Goal: Information Seeking & Learning: Learn about a topic

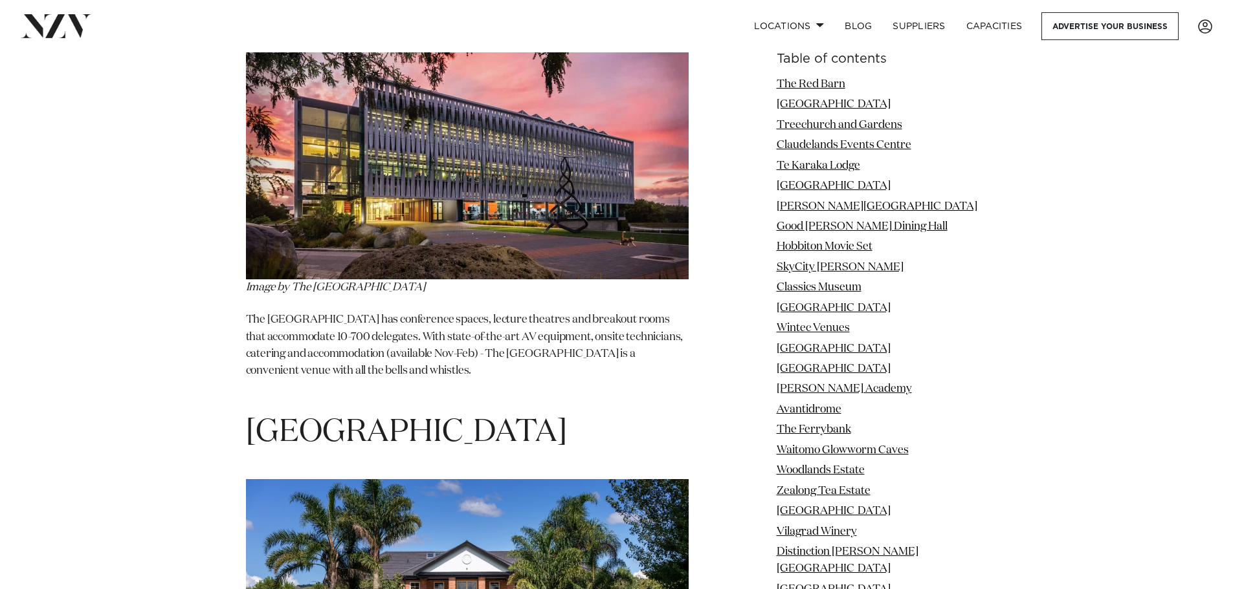
scroll to position [8347, 0]
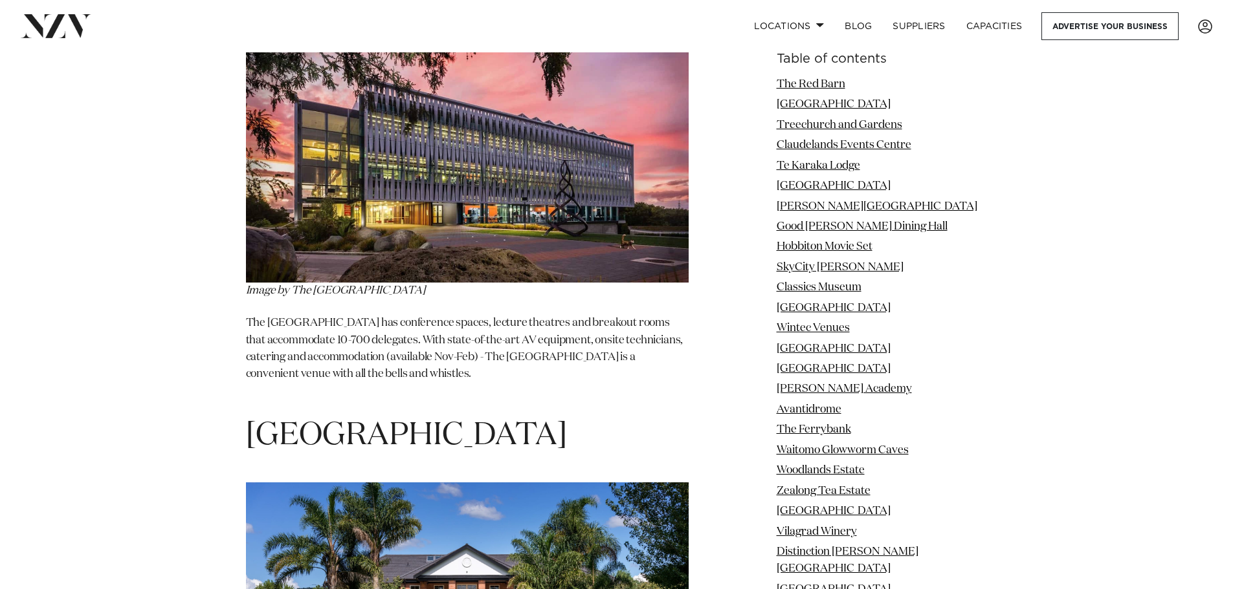
drag, startPoint x: 357, startPoint y: 292, endPoint x: 378, endPoint y: 338, distance: 50.4
click at [357, 421] on span "Henley Hotel" at bounding box center [406, 436] width 321 height 31
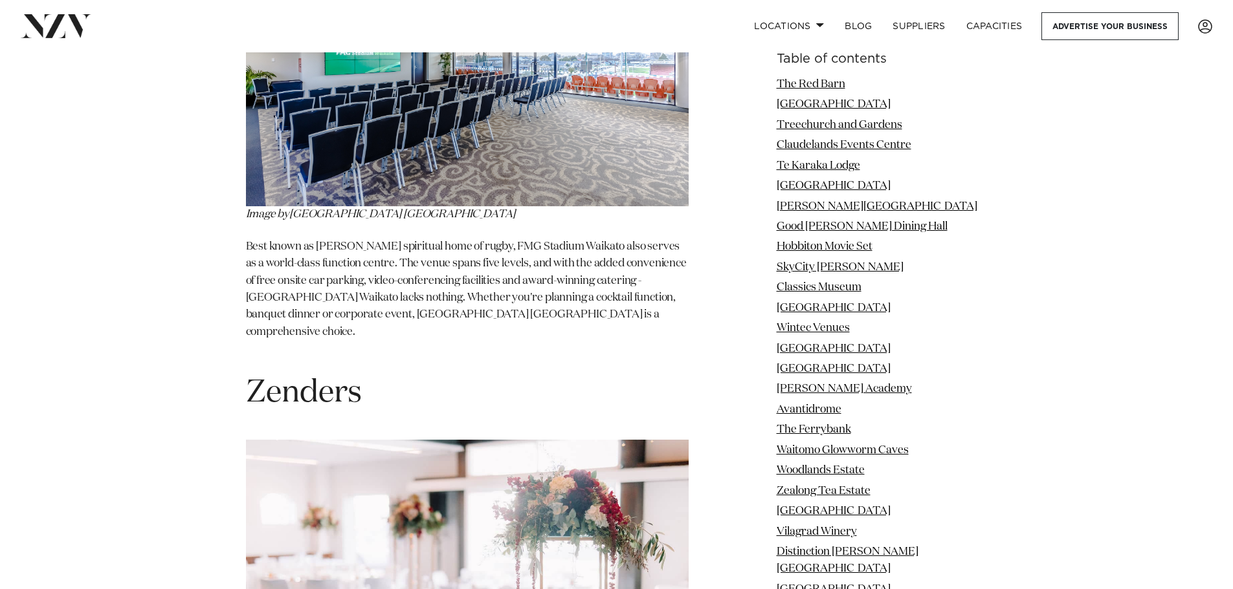
scroll to position [14817, 0]
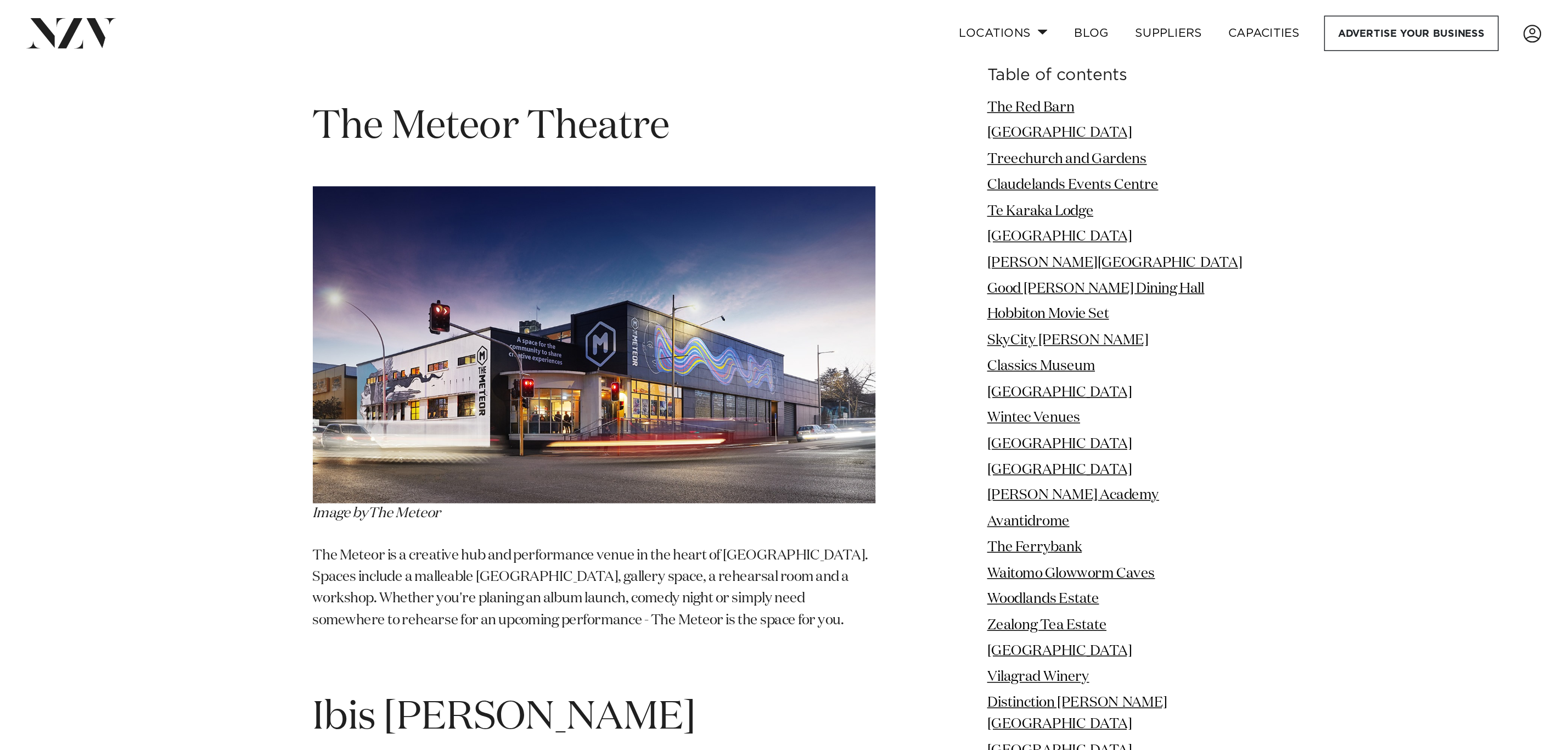
scroll to position [13559, 0]
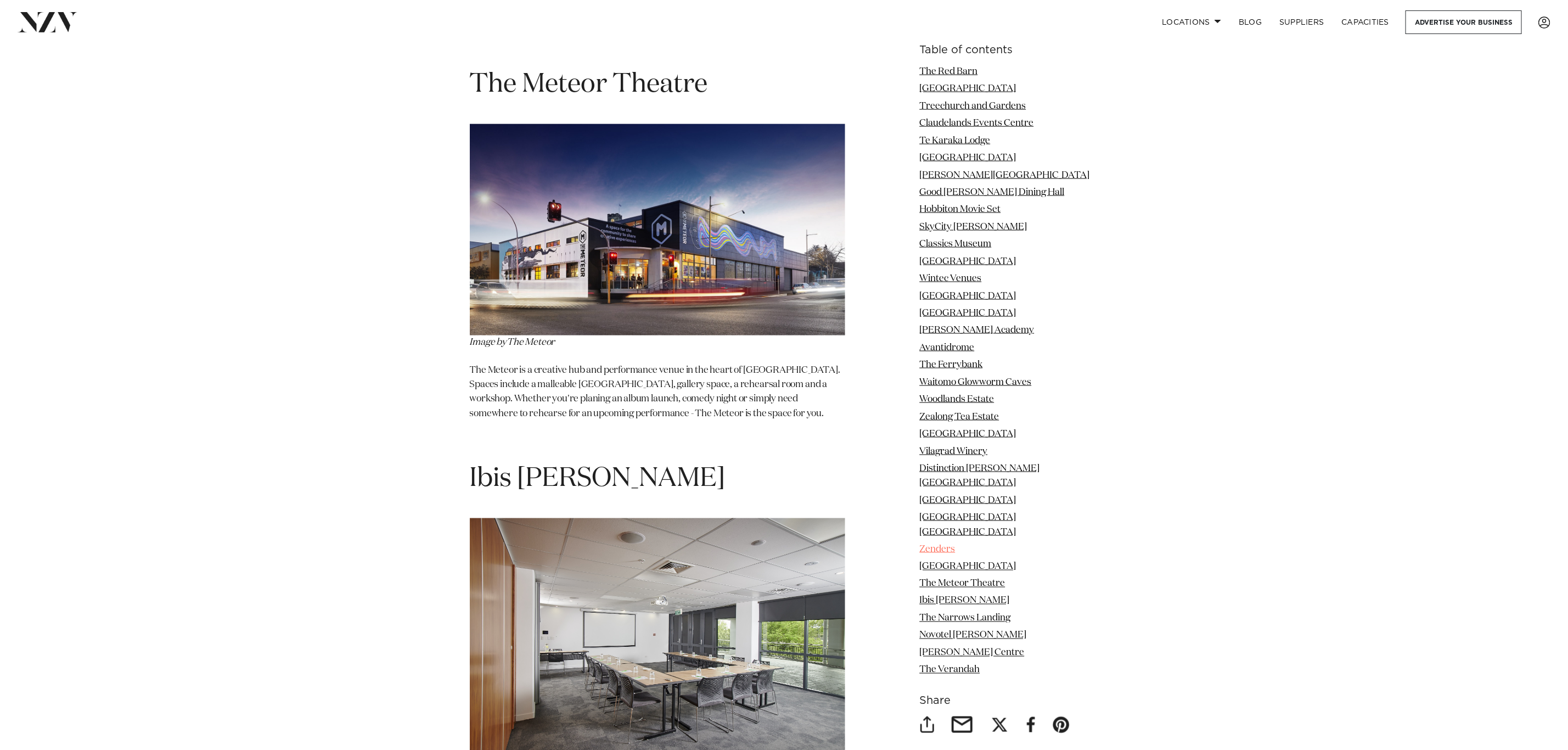
click at [928, 500] on link "Zenders" at bounding box center [937, 549] width 36 height 9
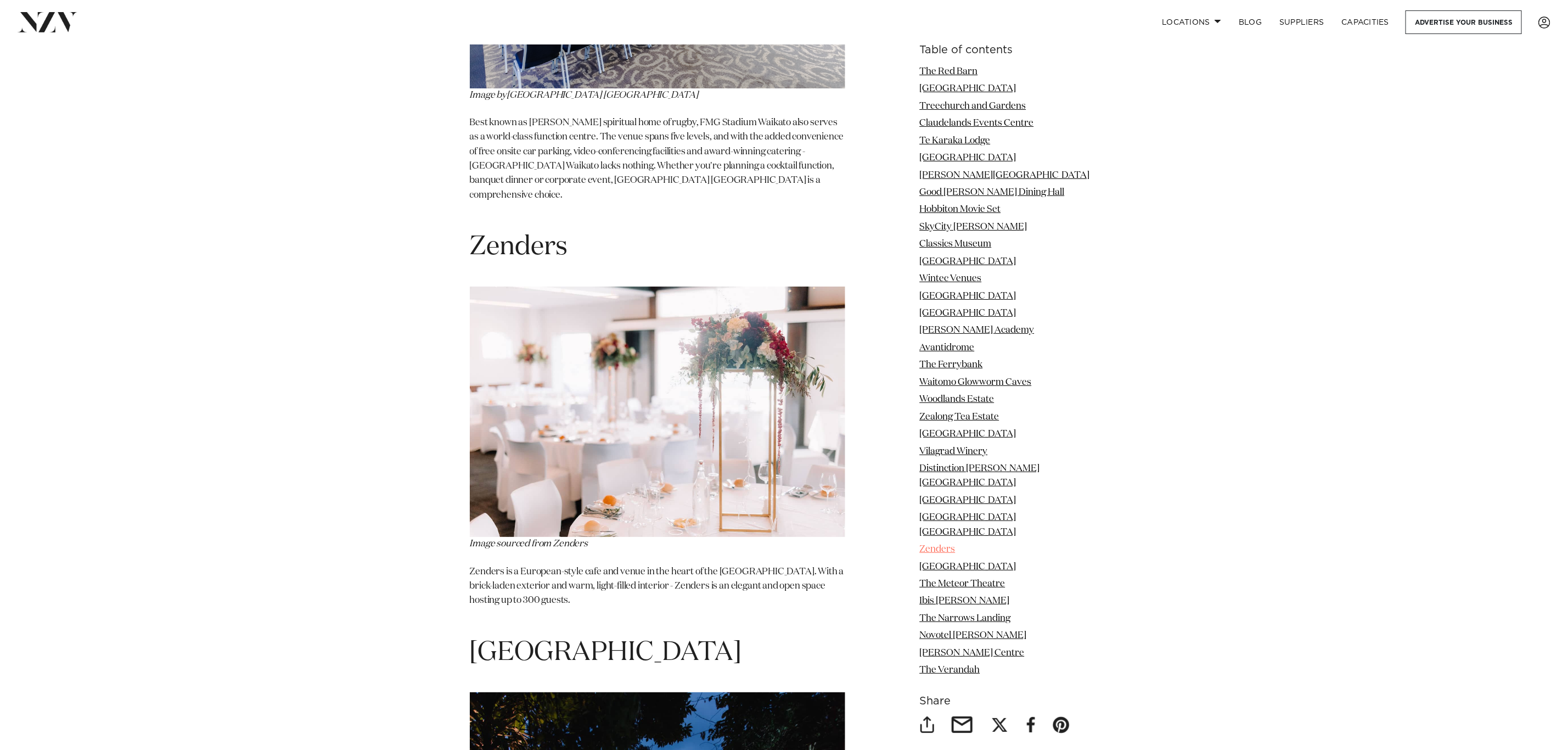
scroll to position [12485, 0]
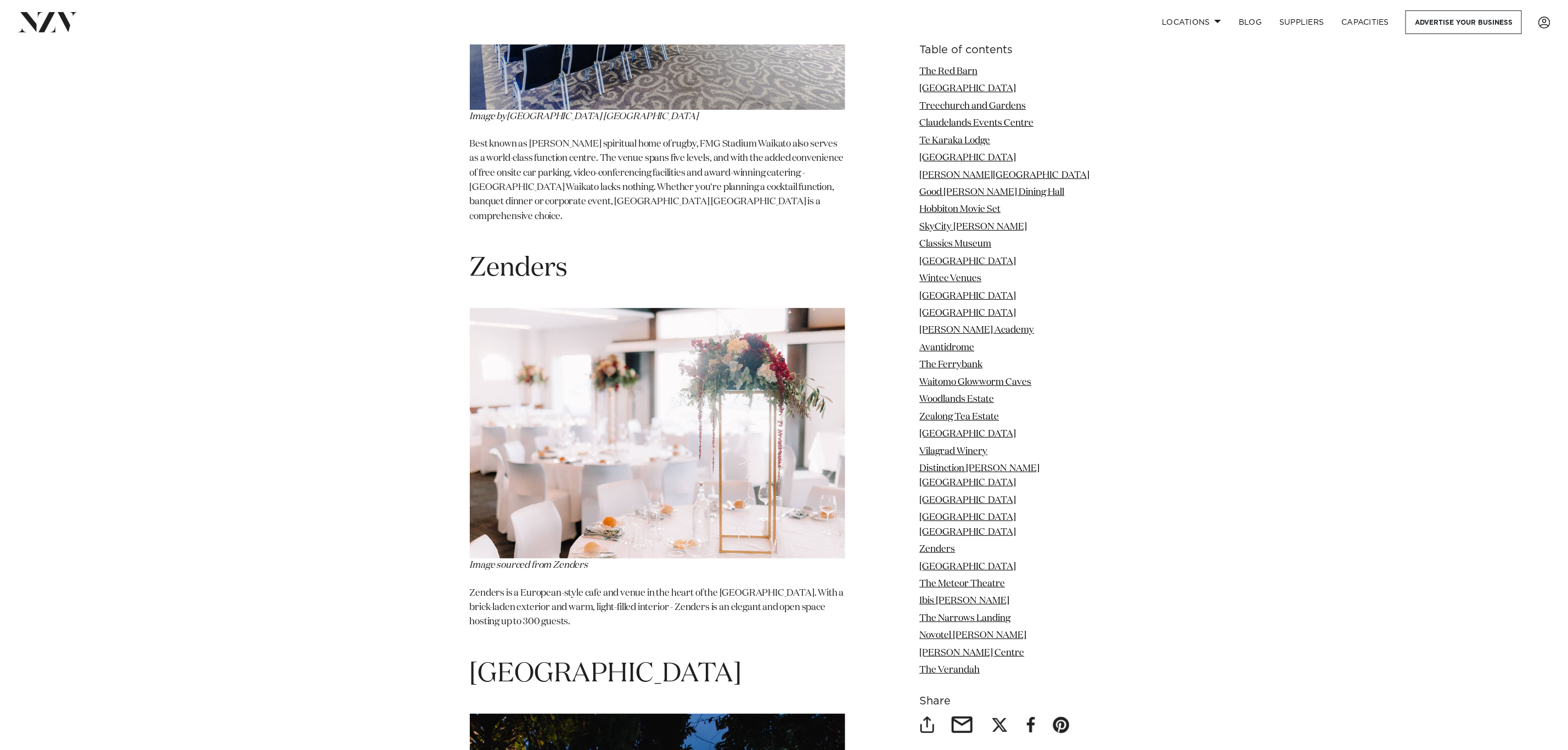
click at [711, 500] on p "Zenders is a European-style cafe and venue in the heart of the Waikato. With a …" at bounding box center [657, 615] width 376 height 58
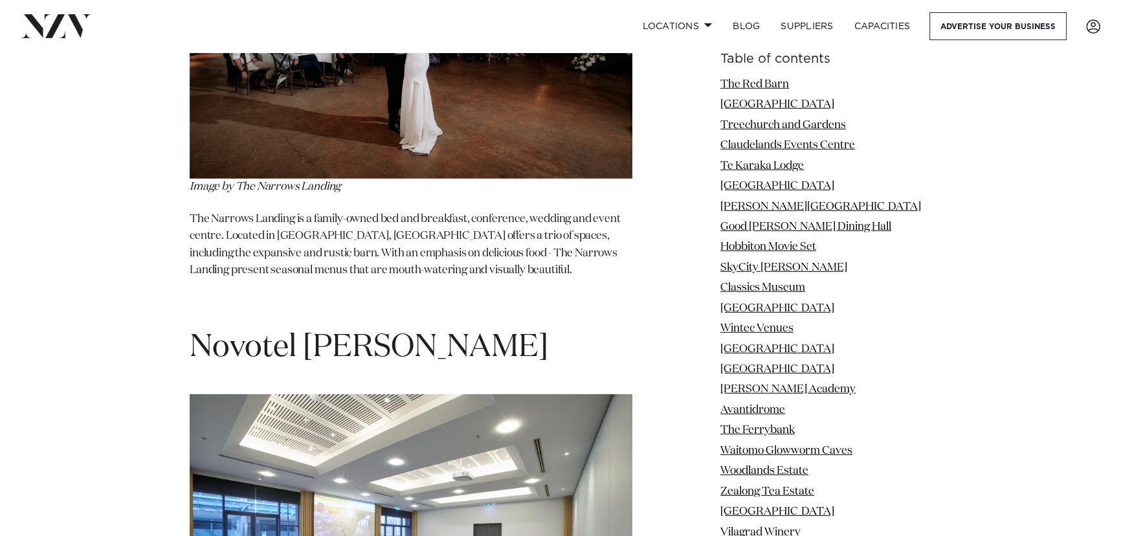
scroll to position [17150, 0]
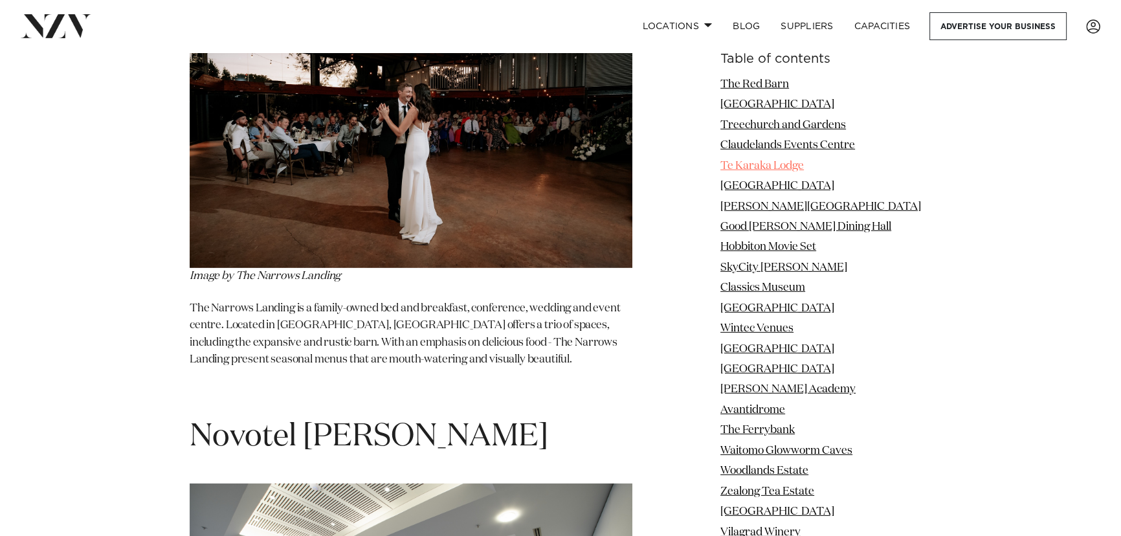
click at [743, 168] on link "Te Karaka Lodge" at bounding box center [761, 165] width 83 height 11
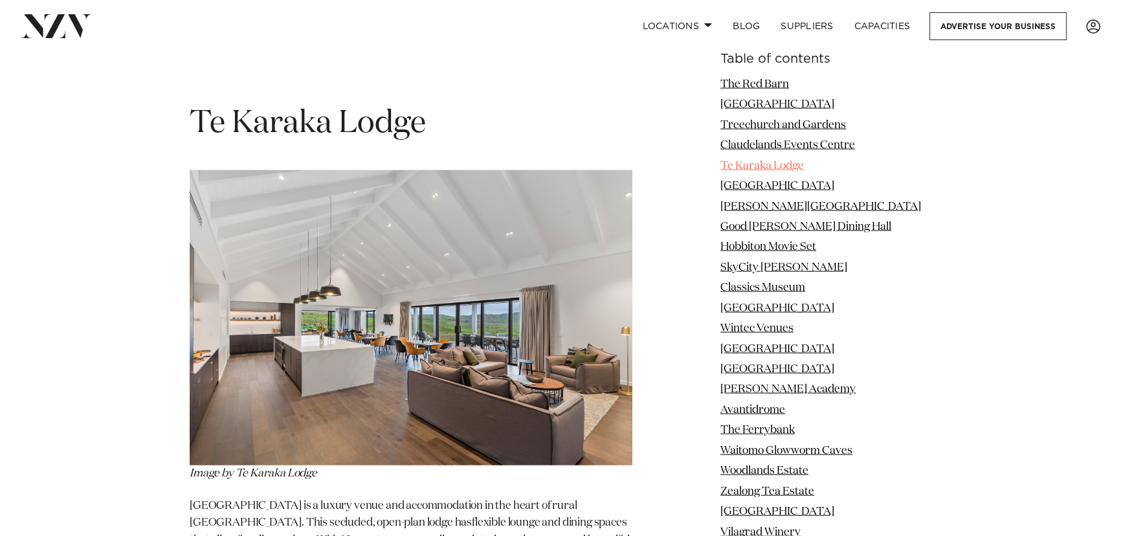
scroll to position [3621, 0]
click at [751, 371] on link "Henley Hotel" at bounding box center [777, 369] width 114 height 11
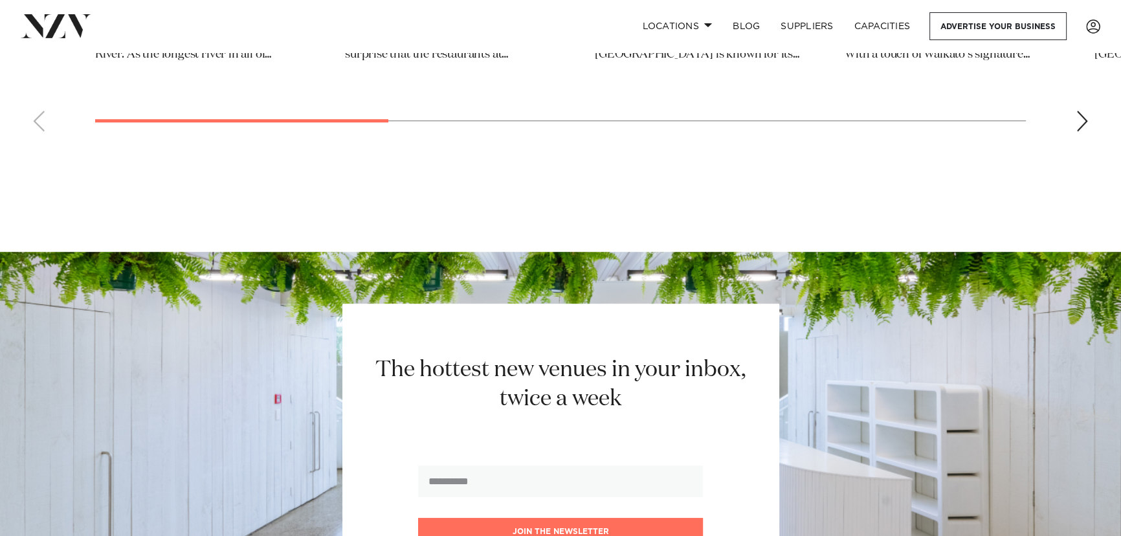
scroll to position [19729, 0]
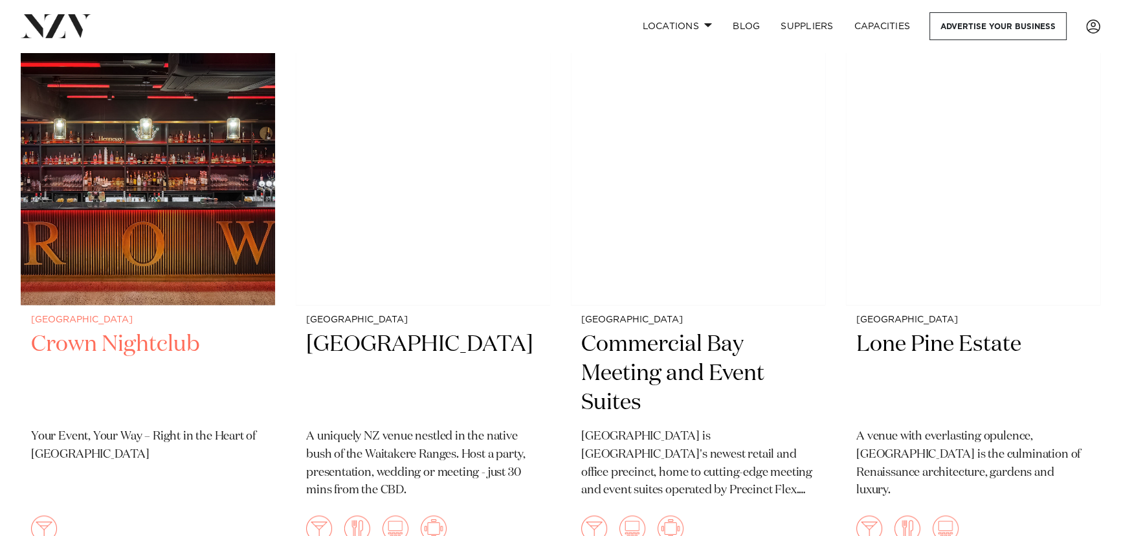
scroll to position [2588, 0]
